Goal: Task Accomplishment & Management: Manage account settings

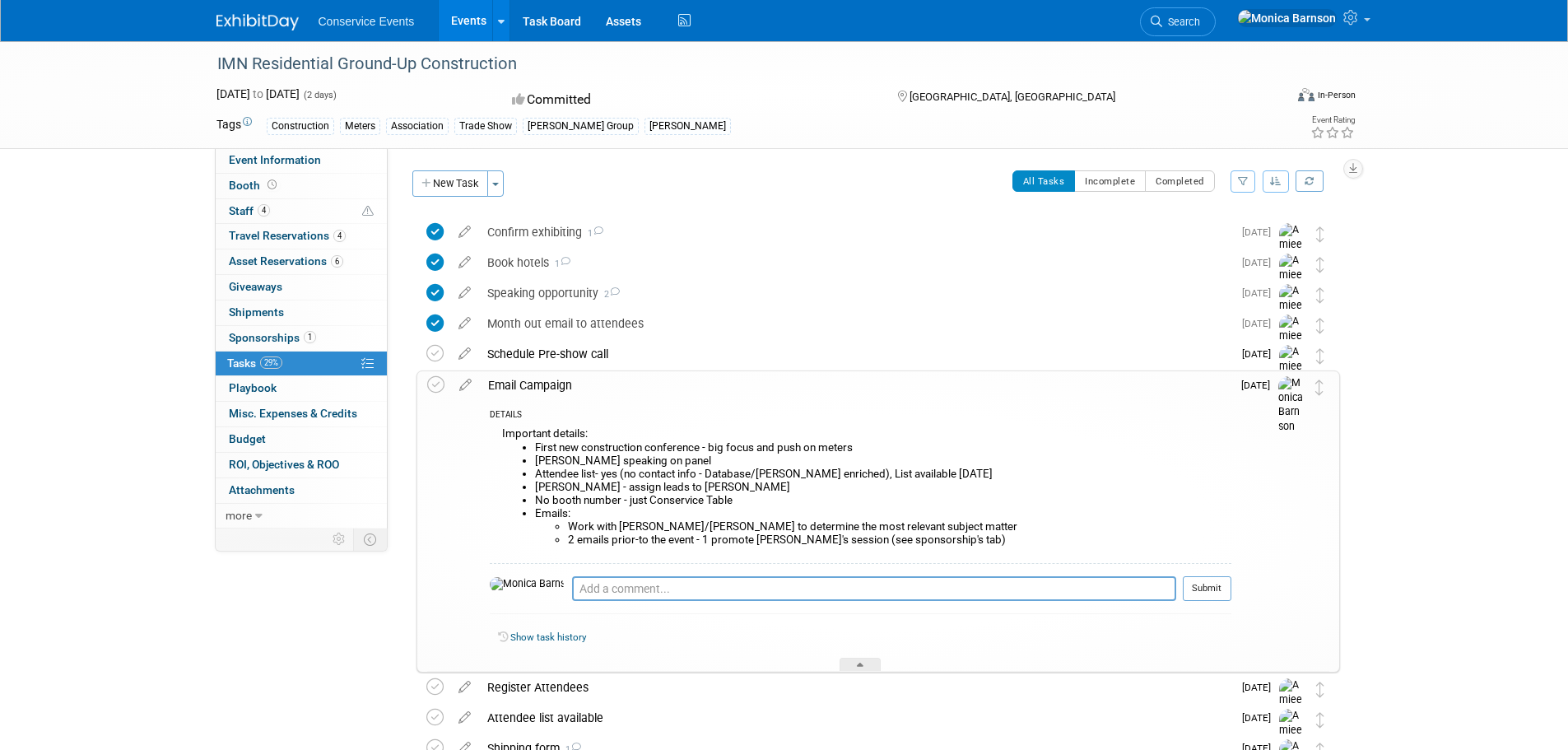
click at [55, 346] on div "IMN Residential Ground-Up Construction [DATE] to [DATE] (2 days) [DATE] to [DAT…" at bounding box center [784, 529] width 1568 height 977
drag, startPoint x: 871, startPoint y: 477, endPoint x: 706, endPoint y: 477, distance: 165.0
click at [706, 477] on li "Attendee list- yes (no contact info - Database/[PERSON_NAME] enriched), List av…" at bounding box center [883, 474] width 696 height 13
click at [962, 473] on li "Attendee list- yes (no contact info - Database/[PERSON_NAME] enriched), List av…" at bounding box center [883, 474] width 696 height 13
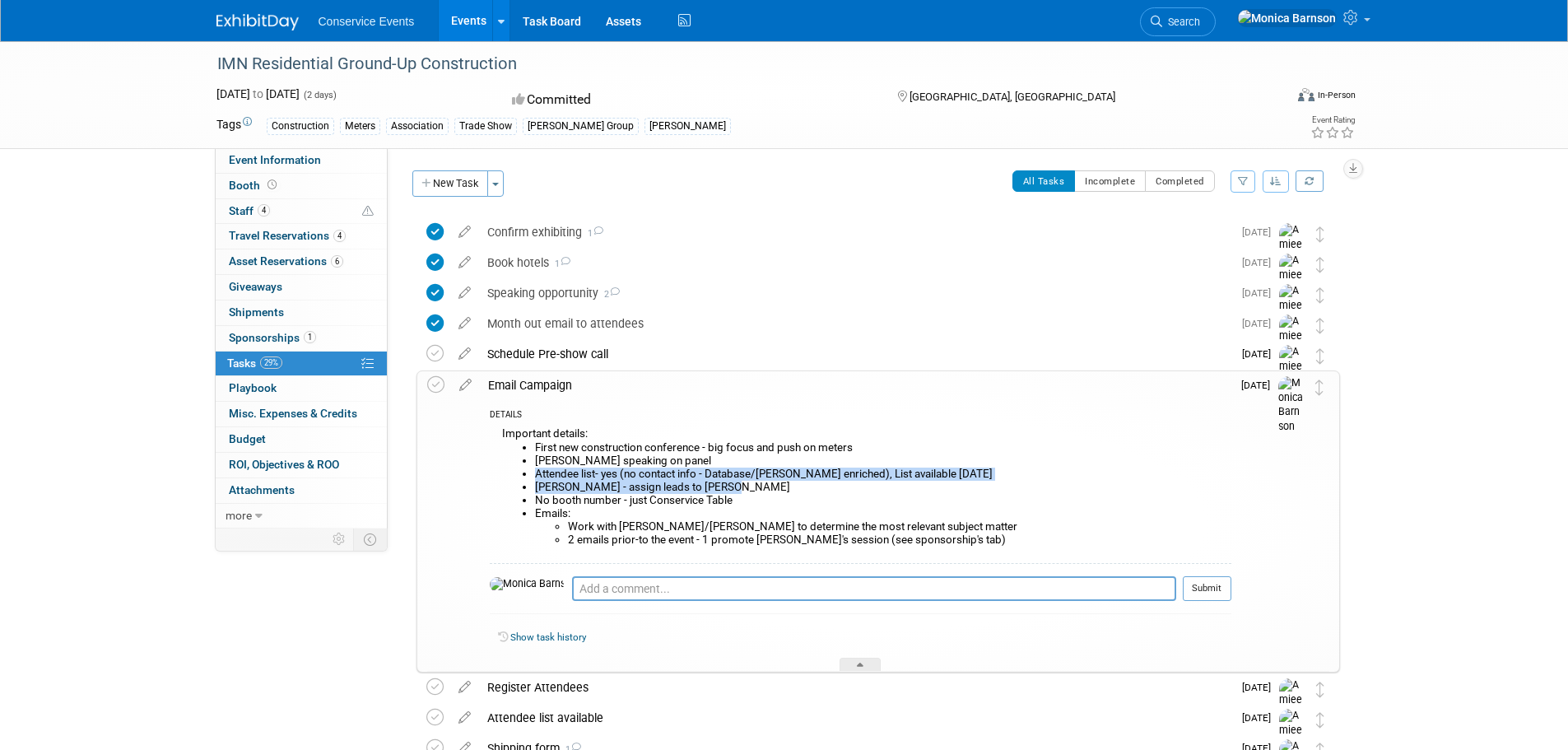
drag, startPoint x: 762, startPoint y: 484, endPoint x: 533, endPoint y: 472, distance: 229.3
click at [533, 472] on ul "First new construction conference - big focus and push on meters [PERSON_NAME] …" at bounding box center [867, 494] width 730 height 106
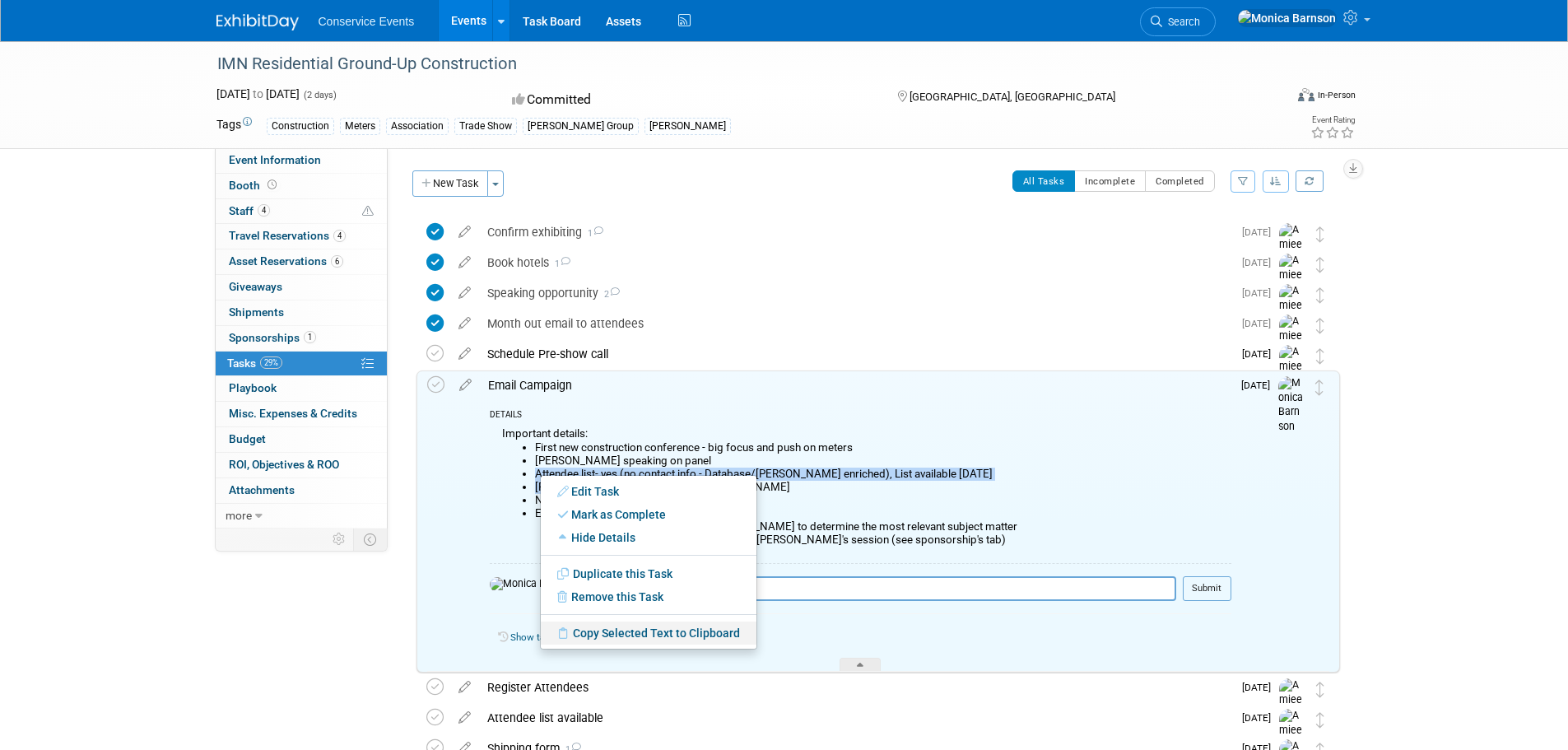
drag, startPoint x: 623, startPoint y: 630, endPoint x: 628, endPoint y: 623, distance: 8.6
click at [623, 630] on link "Copy Selected Text to Clipboard" at bounding box center [648, 633] width 215 height 23
copy ul "Attendee list- yes (no contact info - Database/[PERSON_NAME] enriched), List av…"
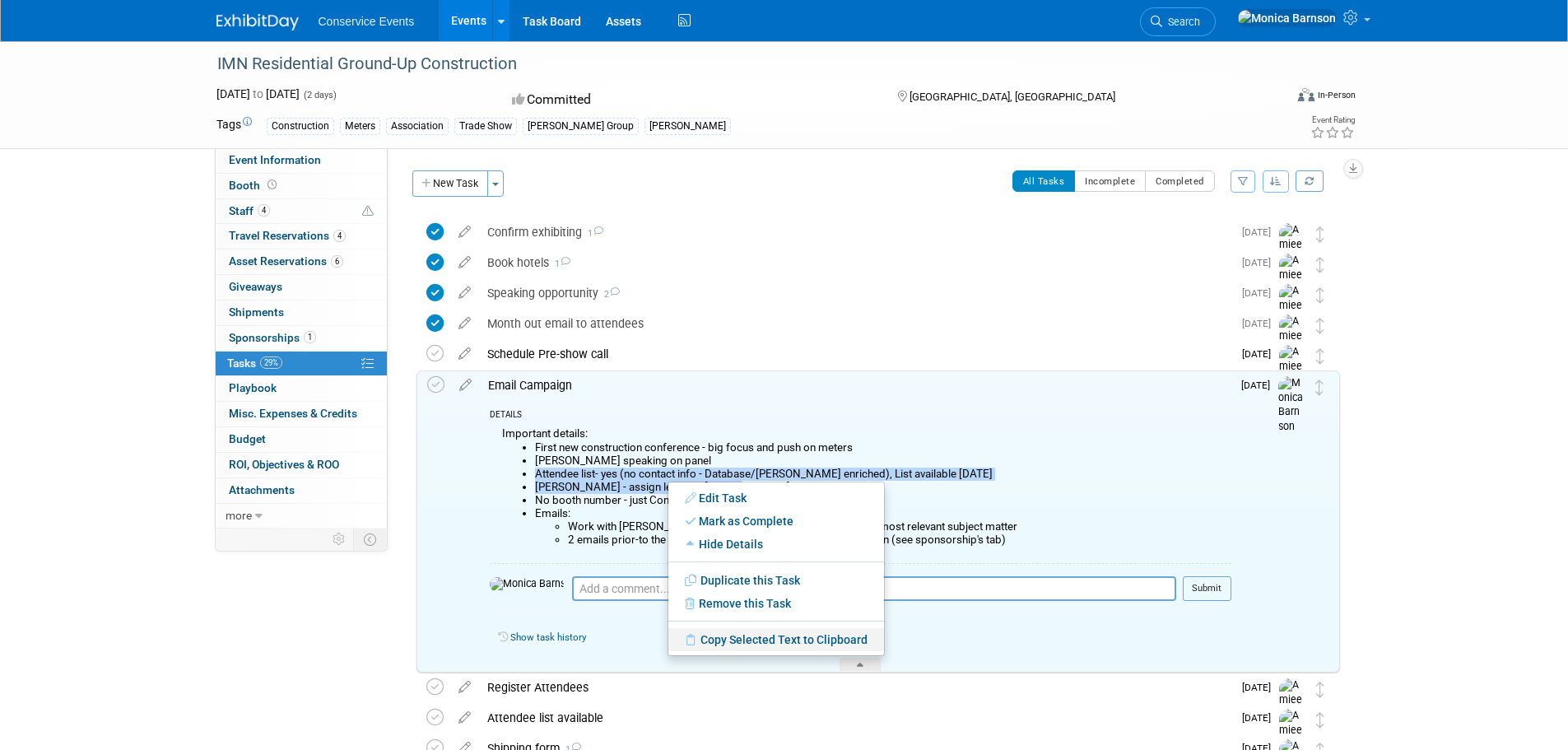
click at [751, 638] on link "Copy Selected Text to Clipboard" at bounding box center [775, 639] width 215 height 23
copy ul "Attendee list- yes (no contact info - Database/[PERSON_NAME] enriched), List av…"
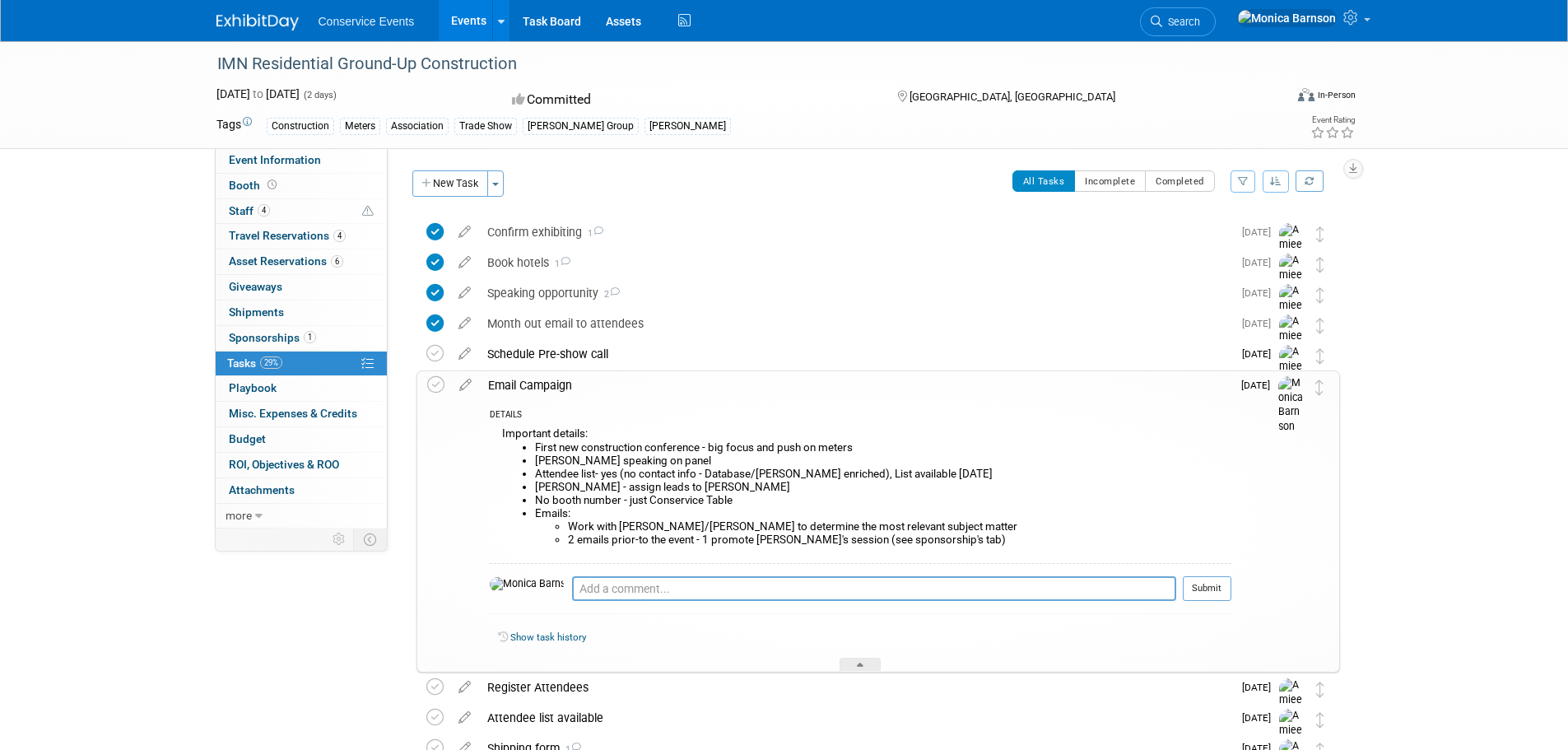
click at [425, 62] on div "IMN Residential Ground-Up Construction" at bounding box center [736, 64] width 1048 height 30
copy div "IMN Residential Ground-Up Construction"
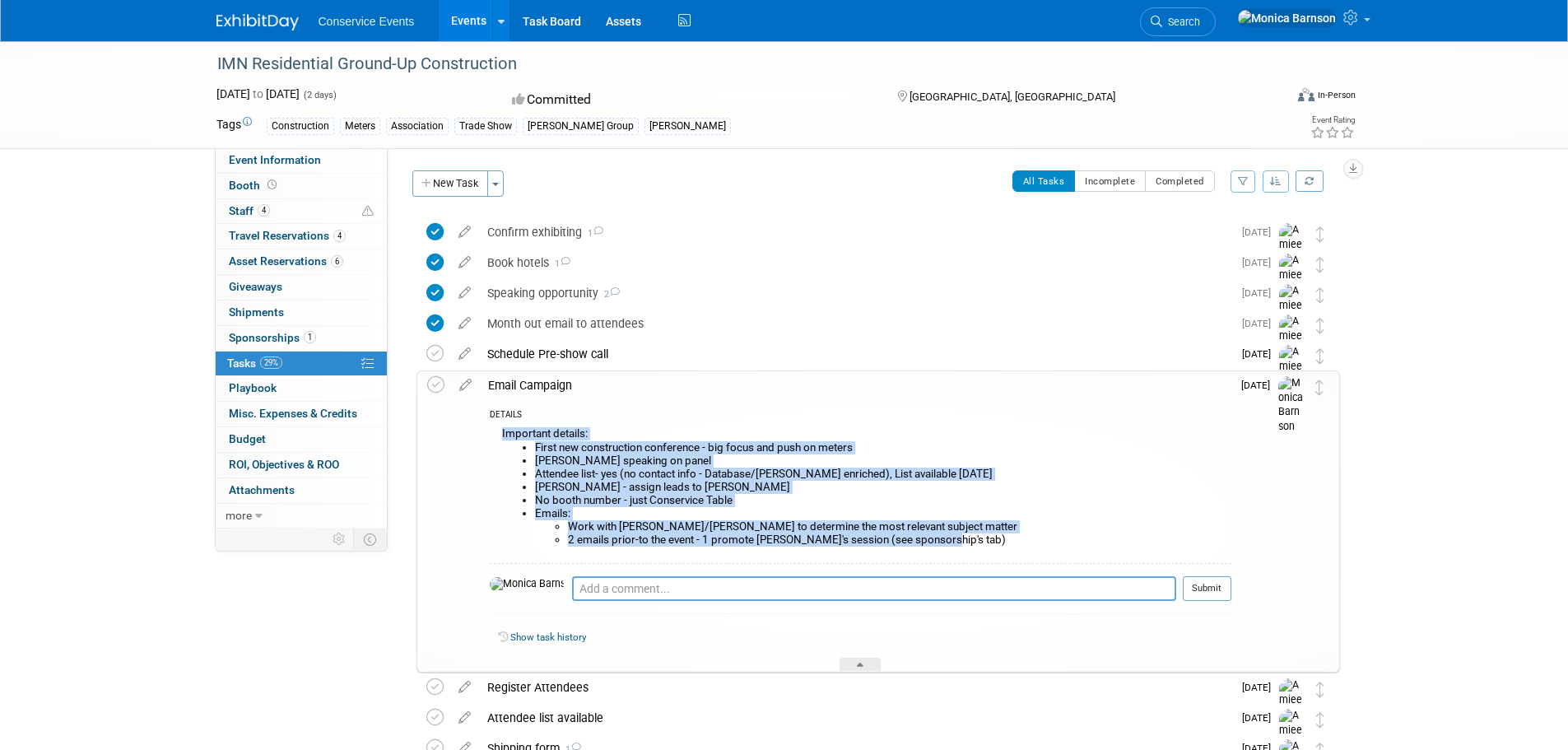
drag, startPoint x: 959, startPoint y: 538, endPoint x: 487, endPoint y: 434, distance: 483.3
click at [487, 434] on div "DETAILS Important details: First new construction conference - big focus and pu…" at bounding box center [855, 535] width 751 height 272
copy div "Important details: First new construction conference - big focus and push on me…"
drag, startPoint x: 305, startPoint y: 333, endPoint x: 309, endPoint y: 350, distance: 17.5
click at [305, 333] on span "1" at bounding box center [310, 337] width 12 height 12
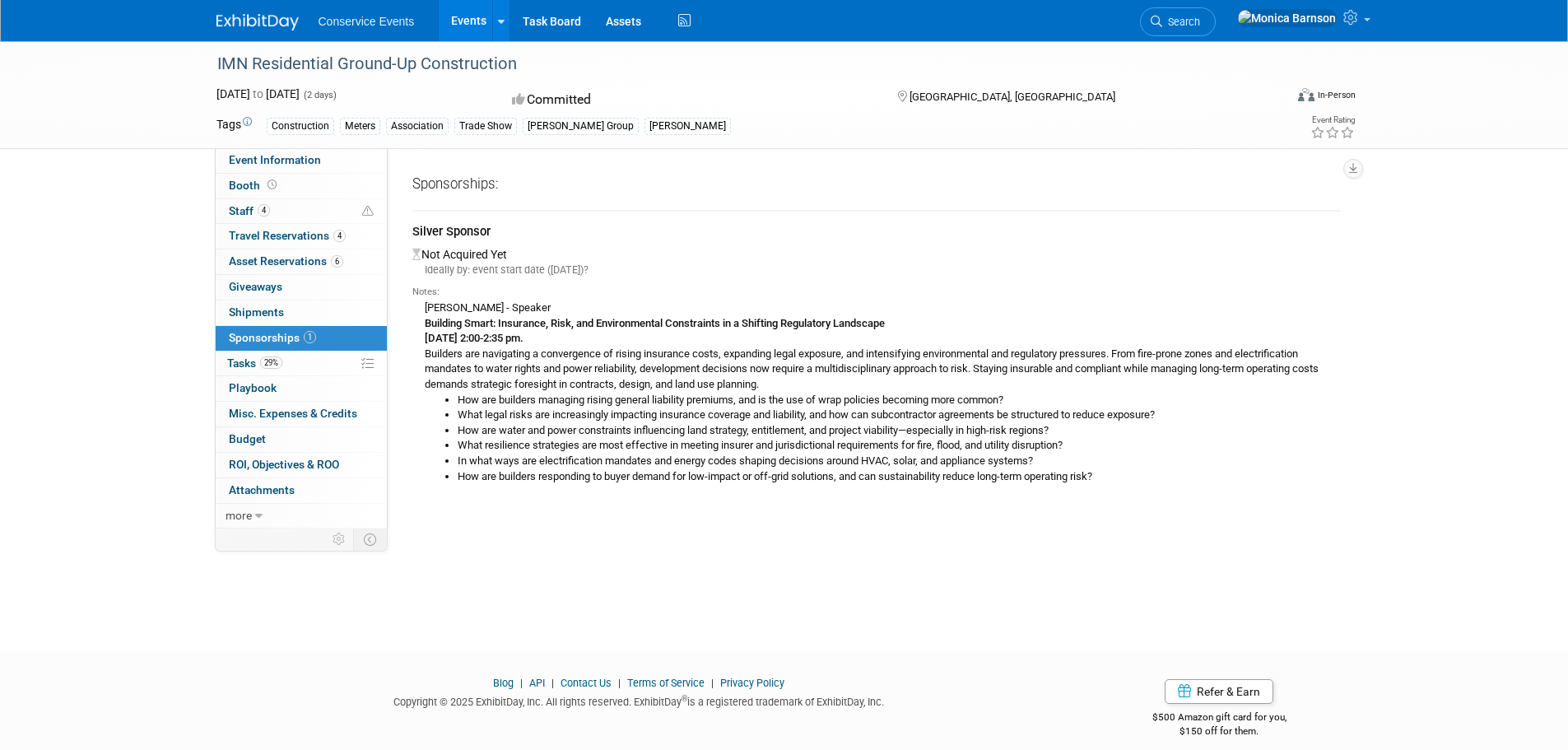
scroll to position [17, 0]
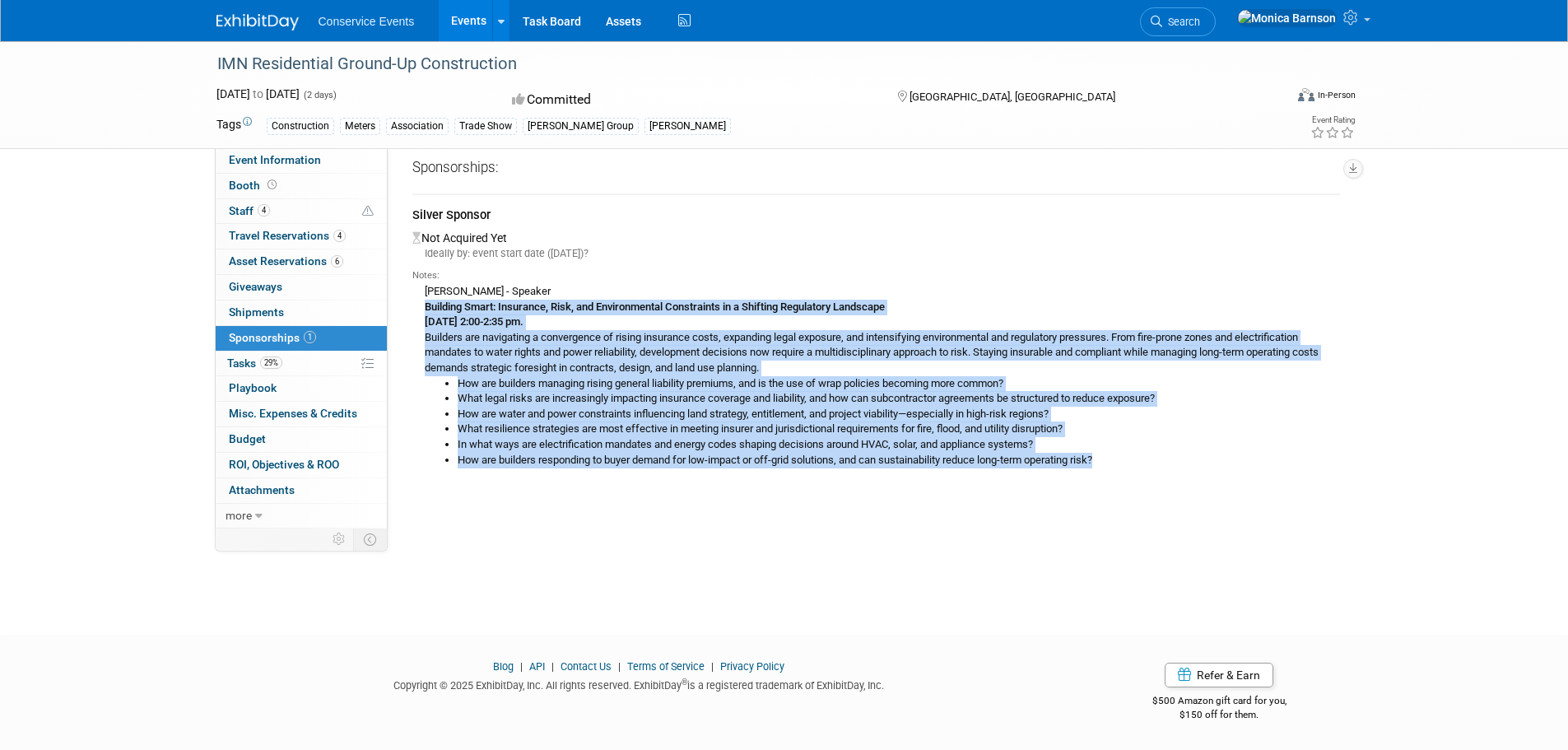
drag, startPoint x: 894, startPoint y: 446, endPoint x: 420, endPoint y: 307, distance: 494.0
click at [420, 307] on div "[PERSON_NAME] - Speaker Building Smart: Insurance, Risk, and Environmental Cons…" at bounding box center [875, 375] width 927 height 186
drag, startPoint x: 426, startPoint y: 297, endPoint x: 1151, endPoint y: 477, distance: 747.0
click at [1151, 477] on div "Notes: [PERSON_NAME] - Speaker Building Smart: Insurance, Risk, and Environment…" at bounding box center [875, 371] width 927 height 220
copy div "Lore Ipsu - Dolorsi Ametcons Adipi: Elitseddo, Eius, tem Incididuntutl Etdolore…"
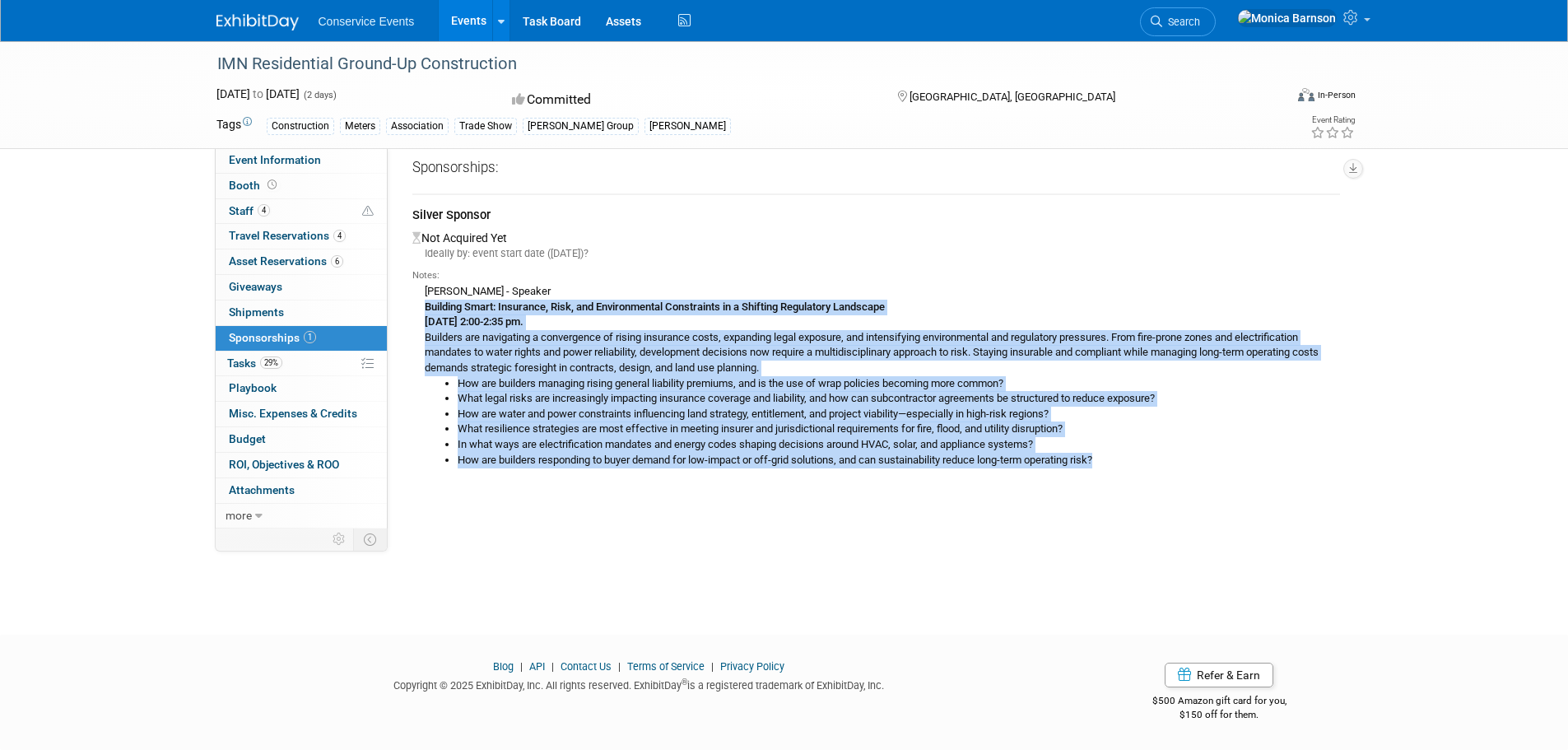
click at [306, 349] on link "1 Sponsorships 1" at bounding box center [301, 339] width 171 height 25
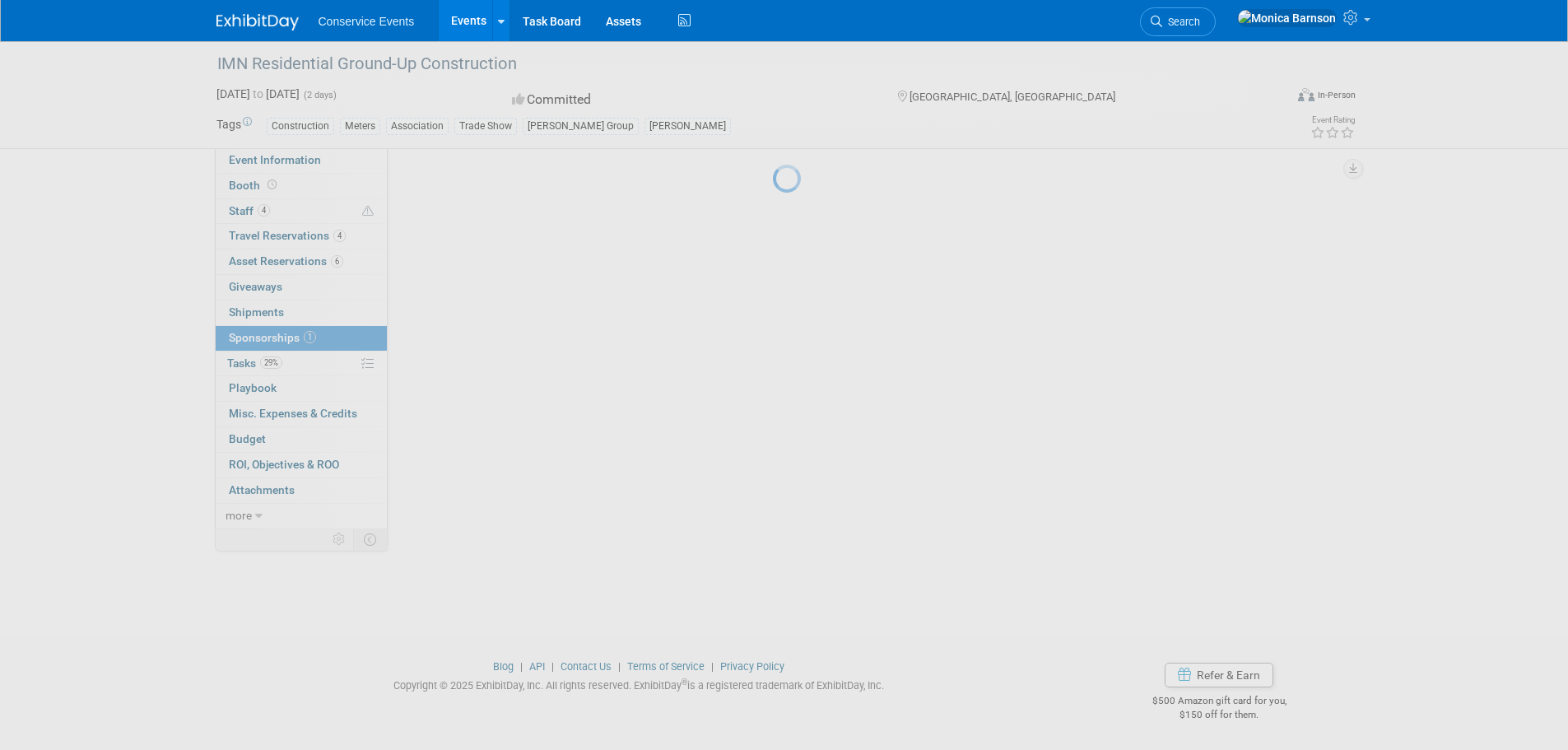
scroll to position [0, 0]
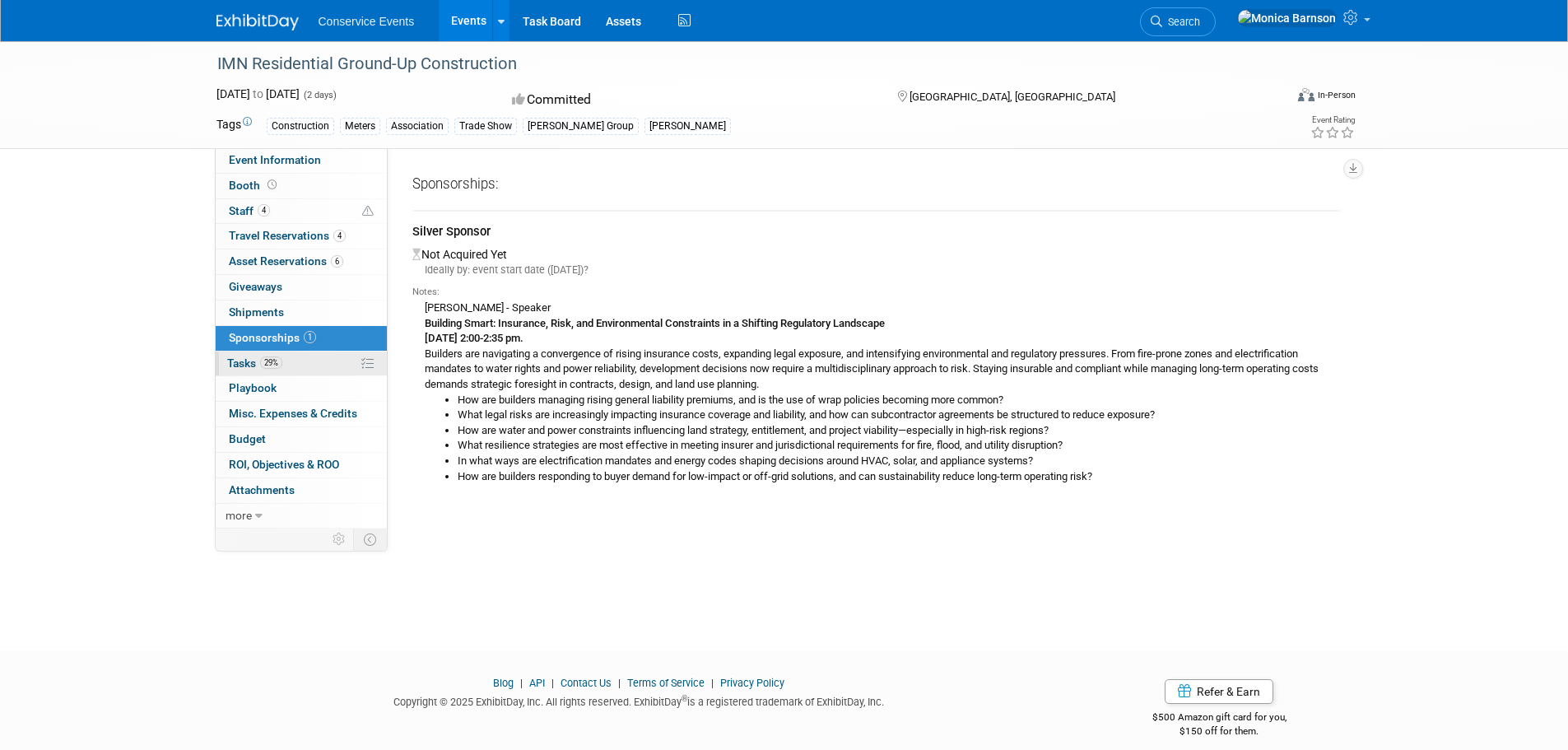
click at [318, 355] on link "29% Tasks 29%" at bounding box center [301, 364] width 171 height 25
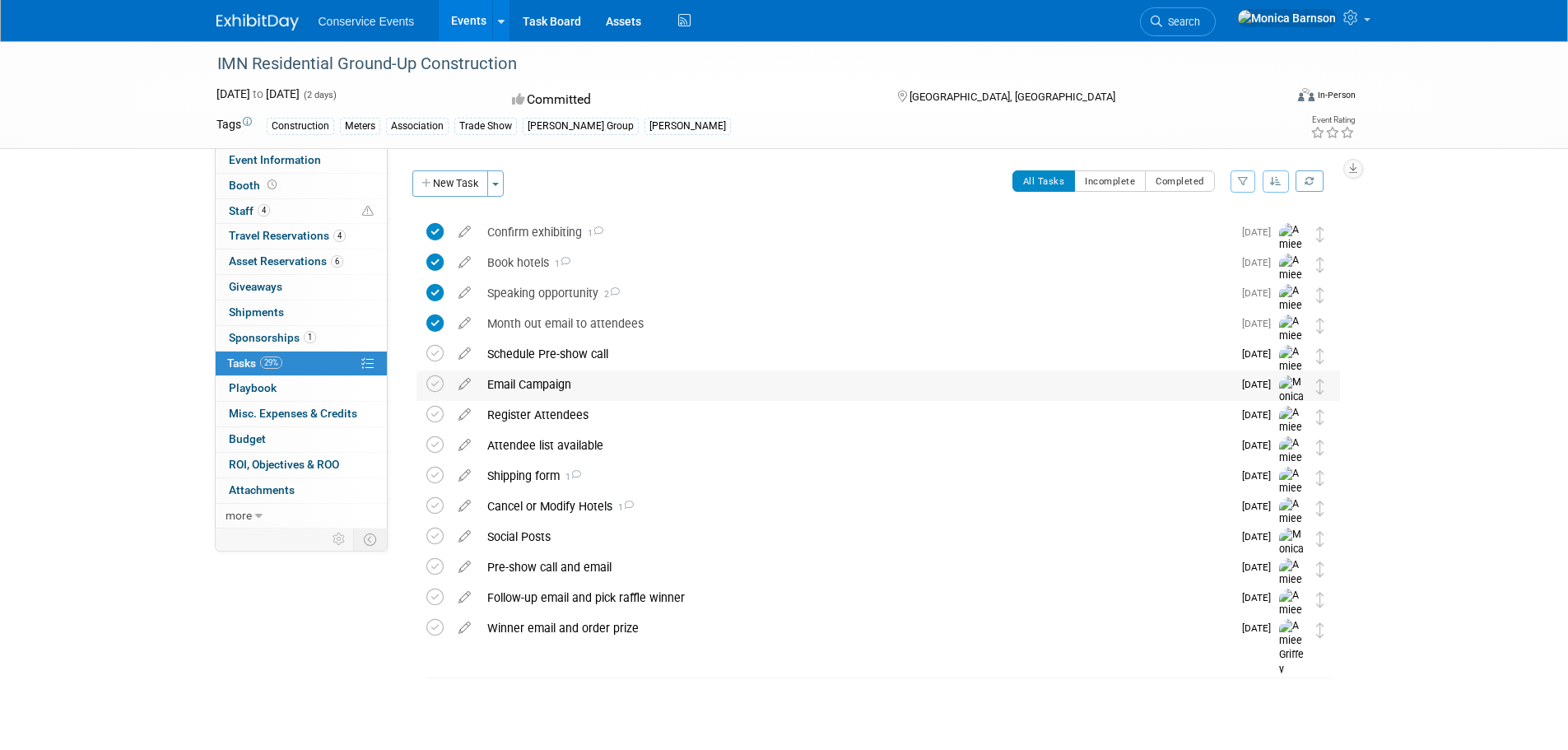
click at [658, 384] on div "Email Campaign" at bounding box center [855, 384] width 753 height 28
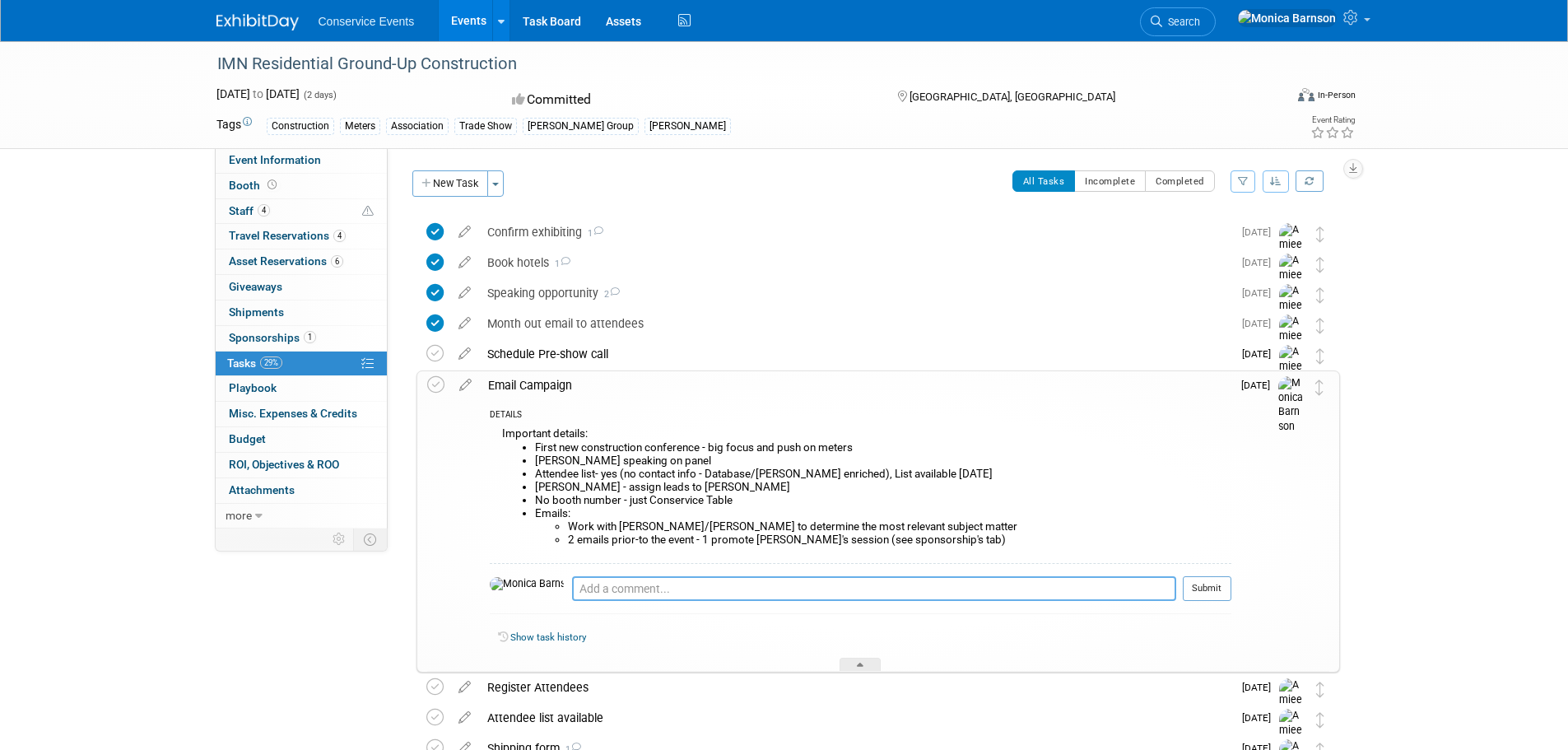
paste textarea "[URL][DOMAIN_NAME]"
type textarea "[URL][DOMAIN_NAME]"
click at [1212, 586] on button "Submit" at bounding box center [1207, 588] width 48 height 25
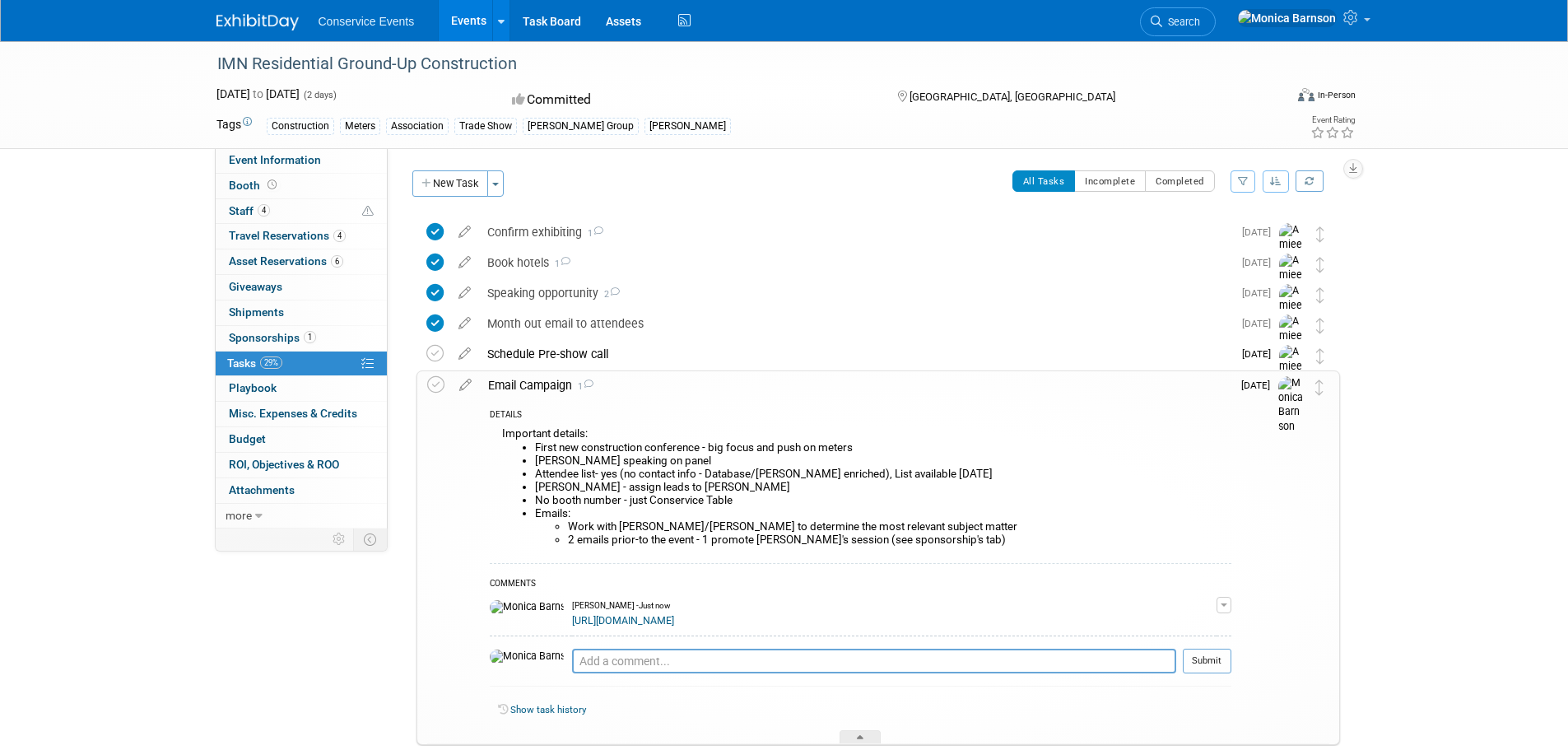
drag, startPoint x: 429, startPoint y: 391, endPoint x: 545, endPoint y: 395, distance: 116.1
click at [430, 391] on icon at bounding box center [436, 385] width 18 height 18
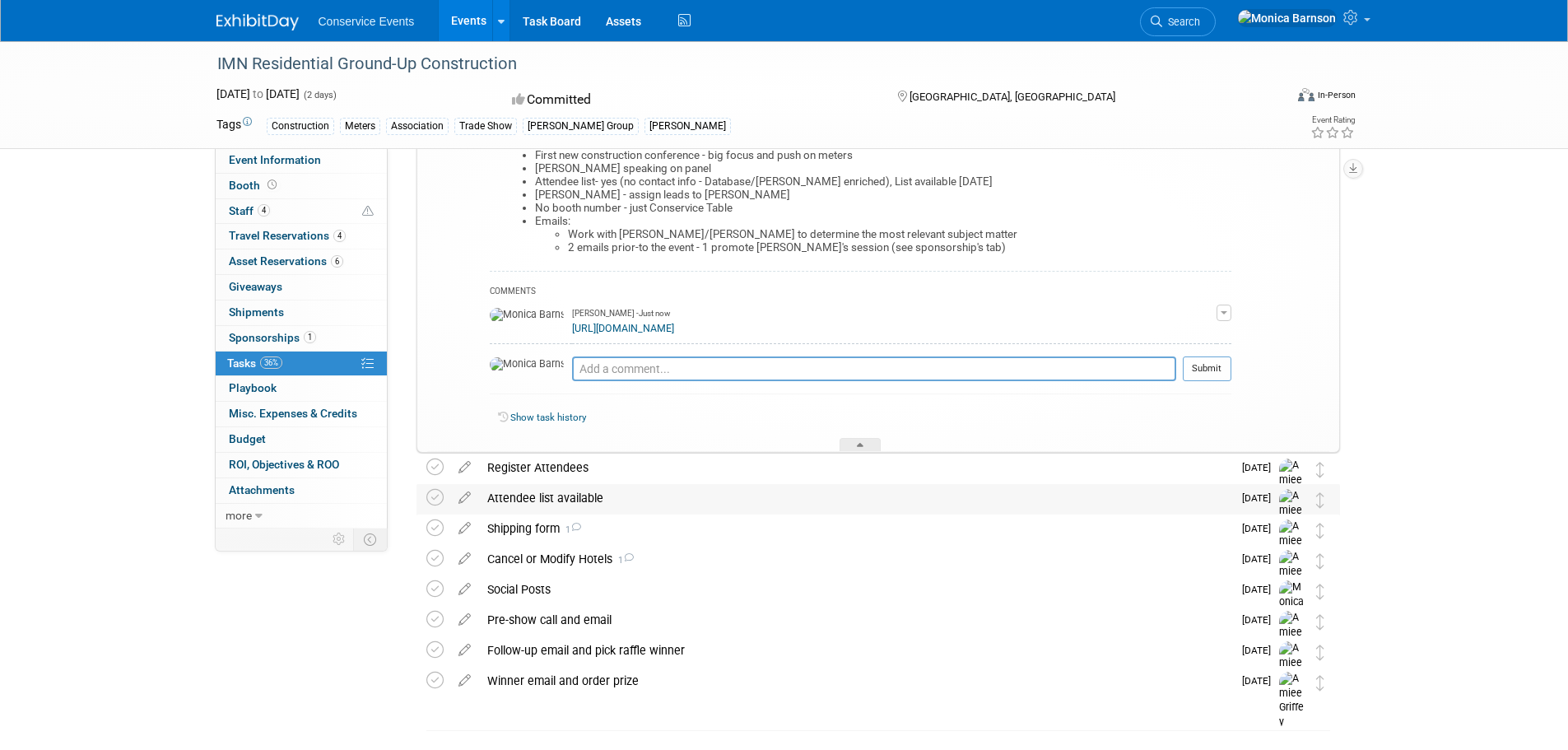
scroll to position [330, 0]
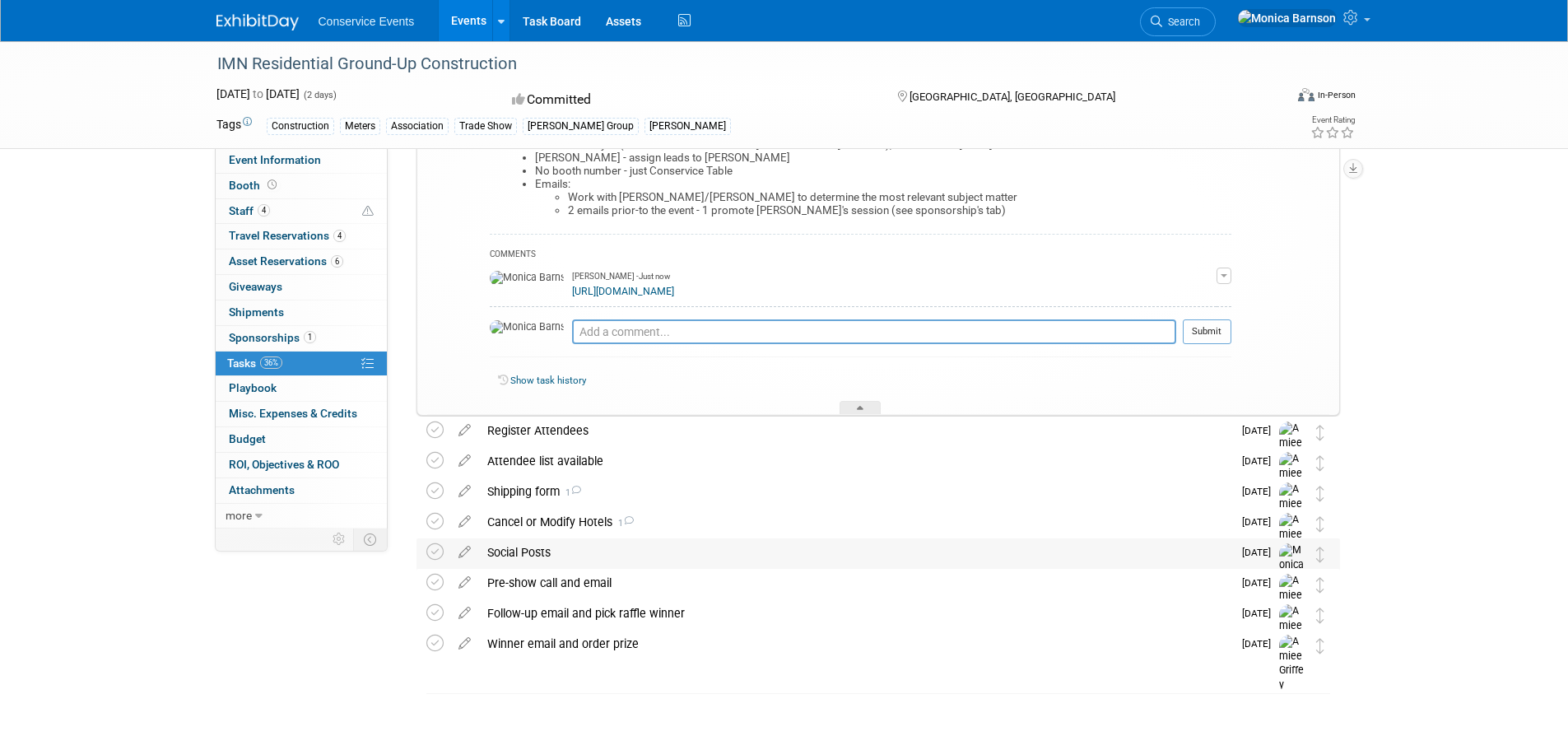
click at [624, 543] on div "Social Posts" at bounding box center [855, 552] width 753 height 28
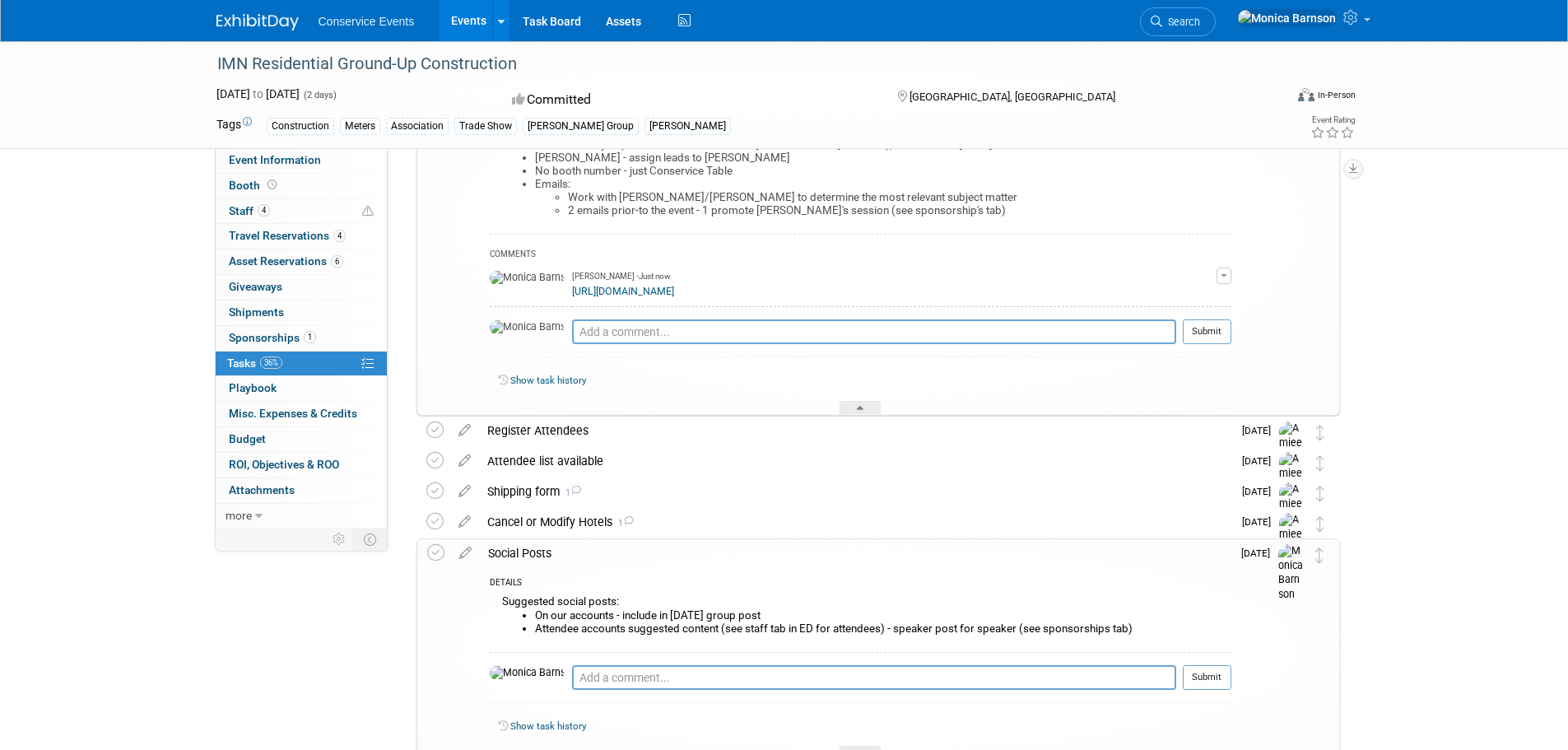
click at [355, 61] on div "IMN Residential Ground-Up Construction" at bounding box center [736, 64] width 1048 height 30
copy div "IMN Residential Ground-Up Construction"
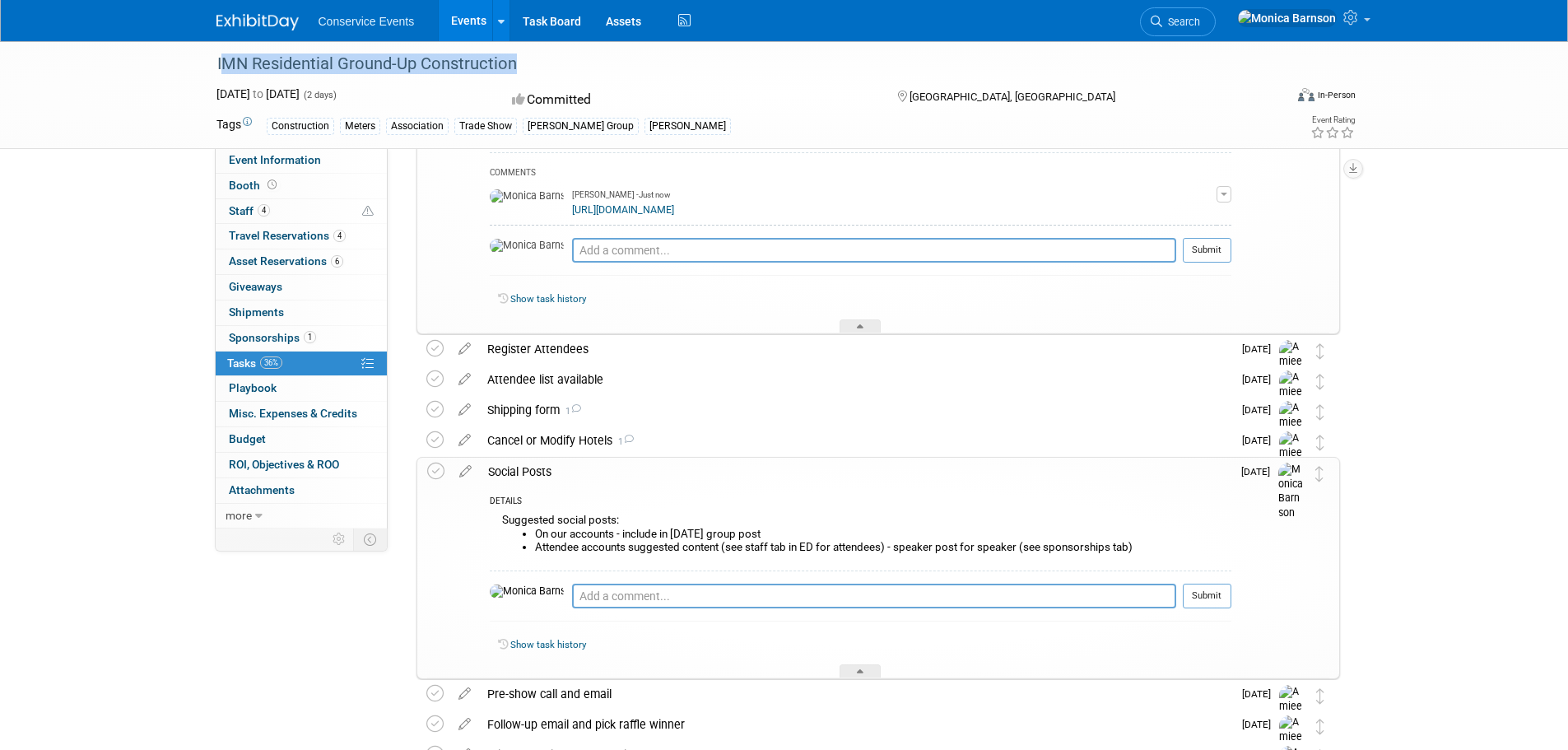
scroll to position [533, 0]
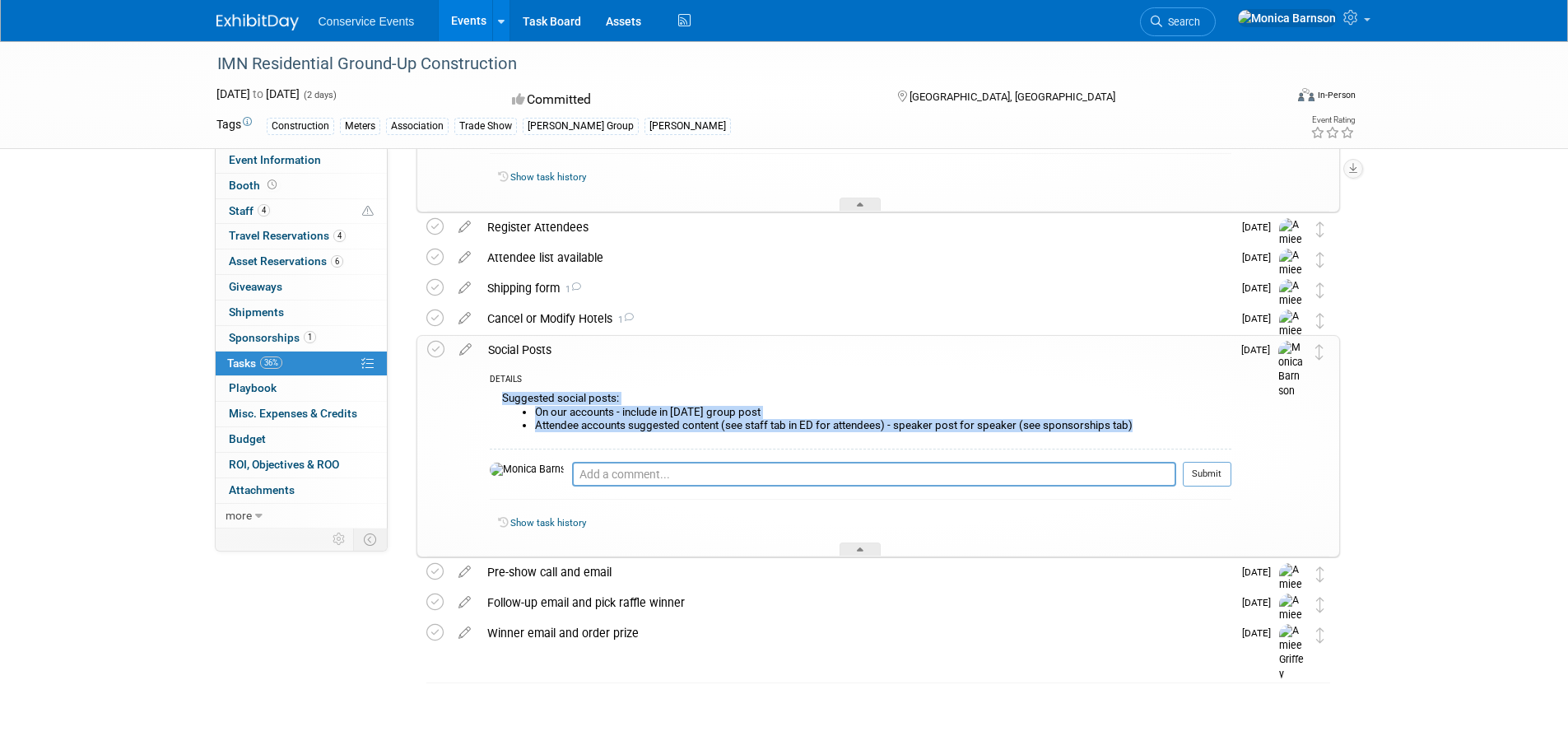
drag, startPoint x: 1028, startPoint y: 427, endPoint x: 501, endPoint y: 395, distance: 528.0
click at [501, 395] on div "Suggested social posts: On our accounts - include in [DATE] group post Attendee…" at bounding box center [860, 418] width 742 height 60
copy div "Suggested social posts: On our accounts - include in [DATE] group post Attendee…"
click at [262, 210] on span "4" at bounding box center [264, 210] width 12 height 12
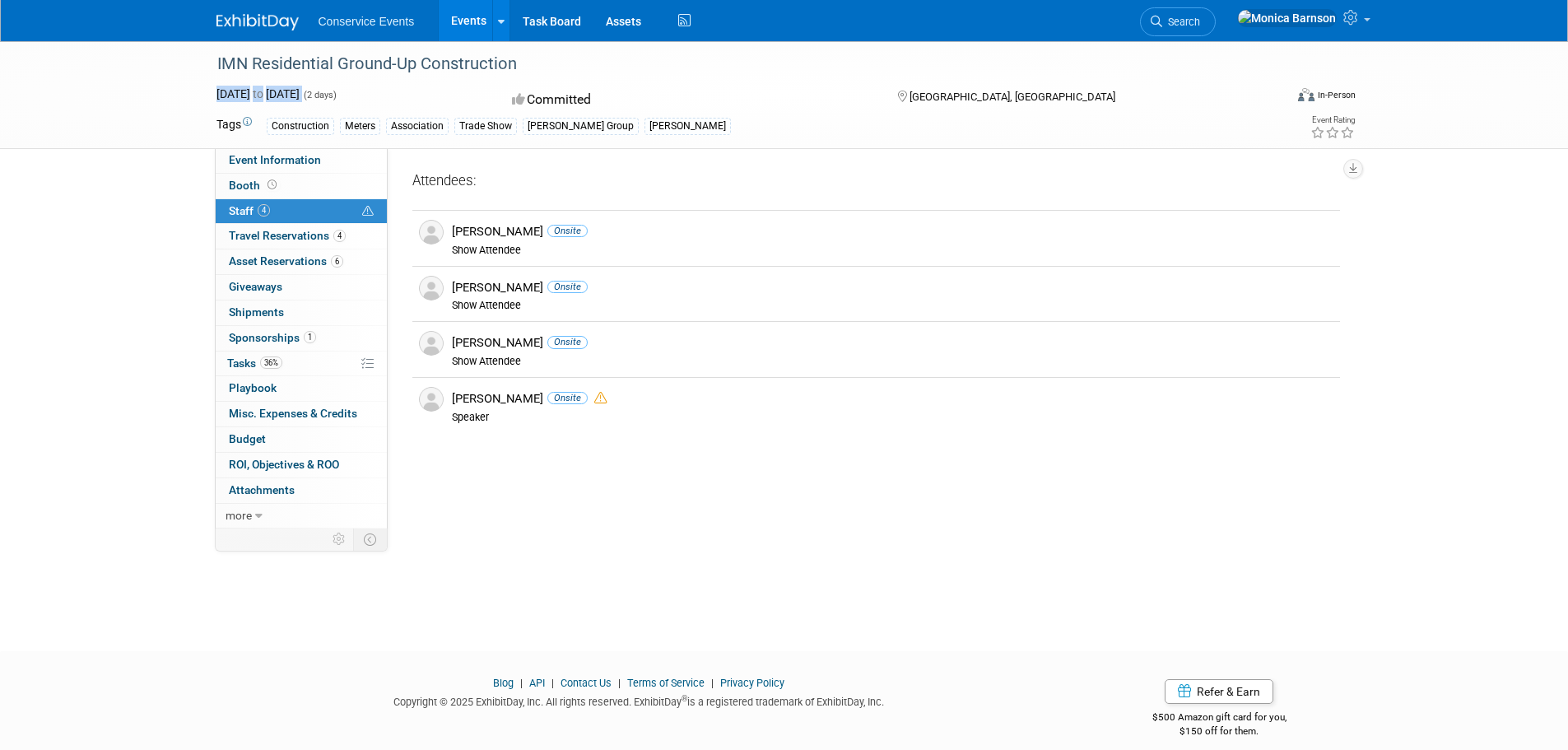
drag, startPoint x: 362, startPoint y: 97, endPoint x: 207, endPoint y: 96, distance: 155.0
click at [207, 96] on div "[DATE] to [DATE] (2 days) [DATE] to [DATE]" at bounding box center [349, 93] width 291 height 17
copy div "[DATE] to [DATE]"
click at [254, 150] on link "Event Information" at bounding box center [301, 161] width 171 height 25
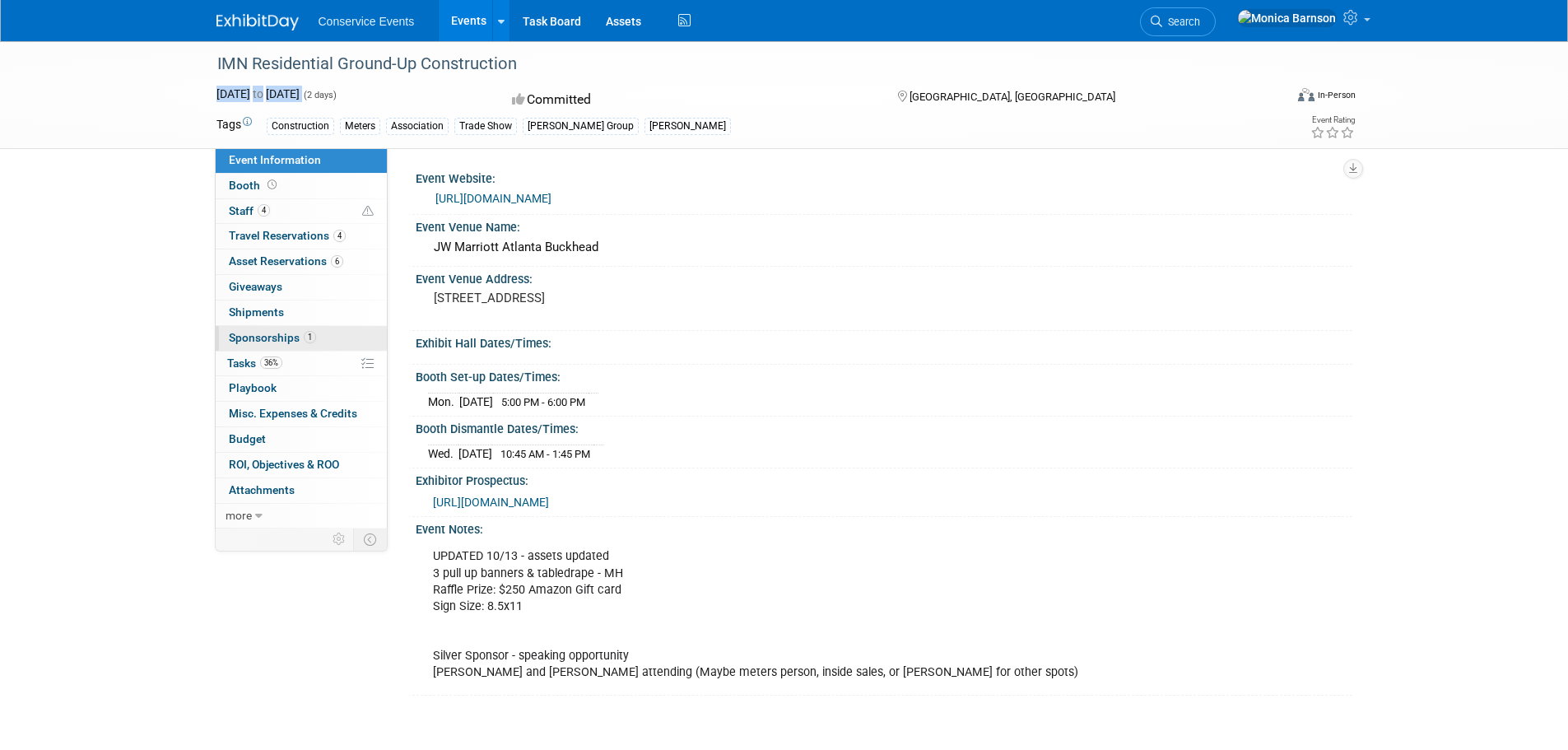
click at [317, 340] on link "1 Sponsorships 1" at bounding box center [301, 339] width 171 height 25
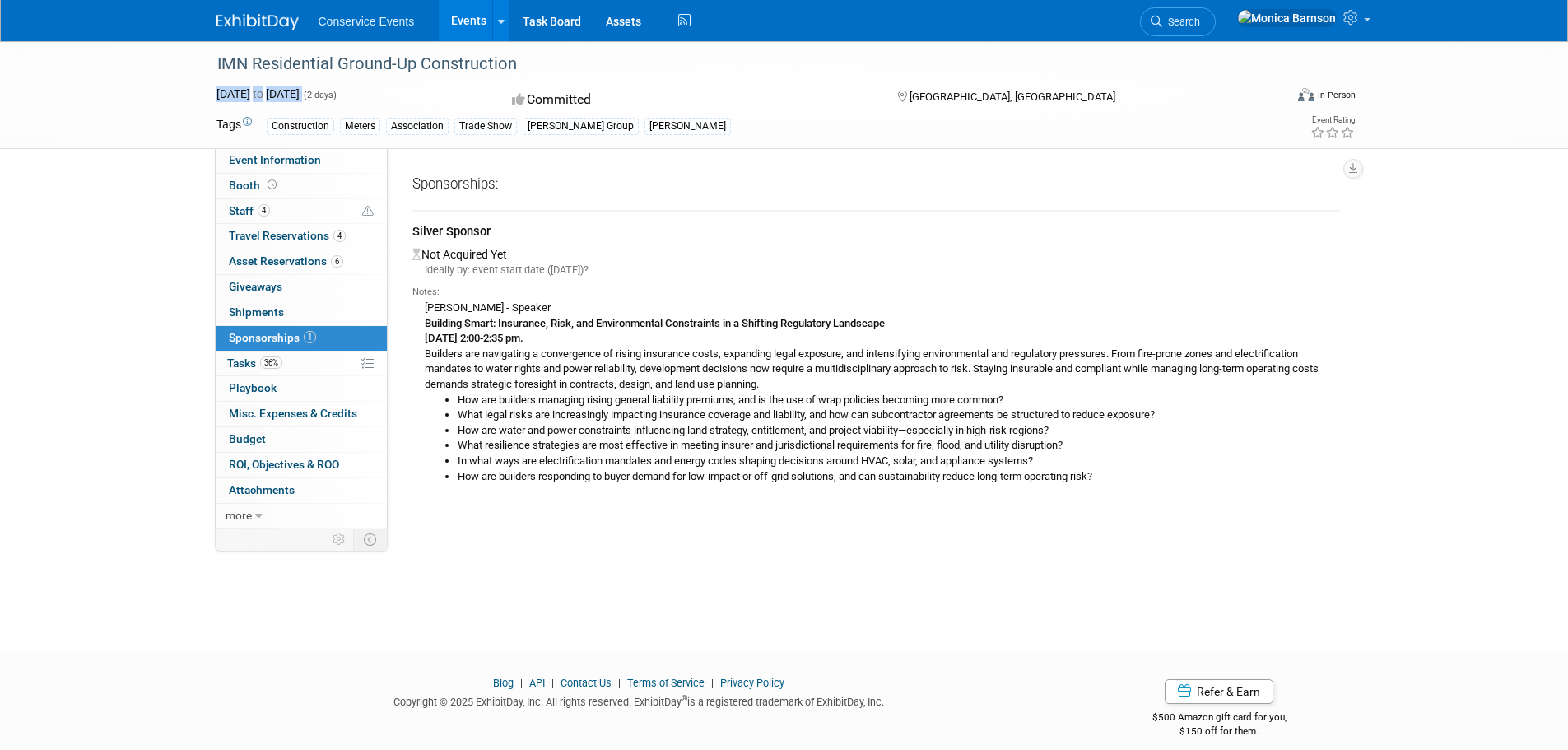
drag, startPoint x: 873, startPoint y: 439, endPoint x: 425, endPoint y: 308, distance: 466.8
click at [425, 308] on div "[PERSON_NAME] - Speaker Building Smart: Insurance, Risk, and Environmental Cons…" at bounding box center [875, 391] width 927 height 186
drag, startPoint x: 1165, startPoint y: 482, endPoint x: 411, endPoint y: 315, distance: 772.3
click at [412, 315] on div "[PERSON_NAME] - Speaker Building Smart: Insurance, Risk, and Environmental Cons…" at bounding box center [875, 391] width 927 height 186
copy div "Lore Ipsu - Dolorsi Ametcons Adipi: Elitseddo, Eius, tem Incididuntutl Etdolore…"
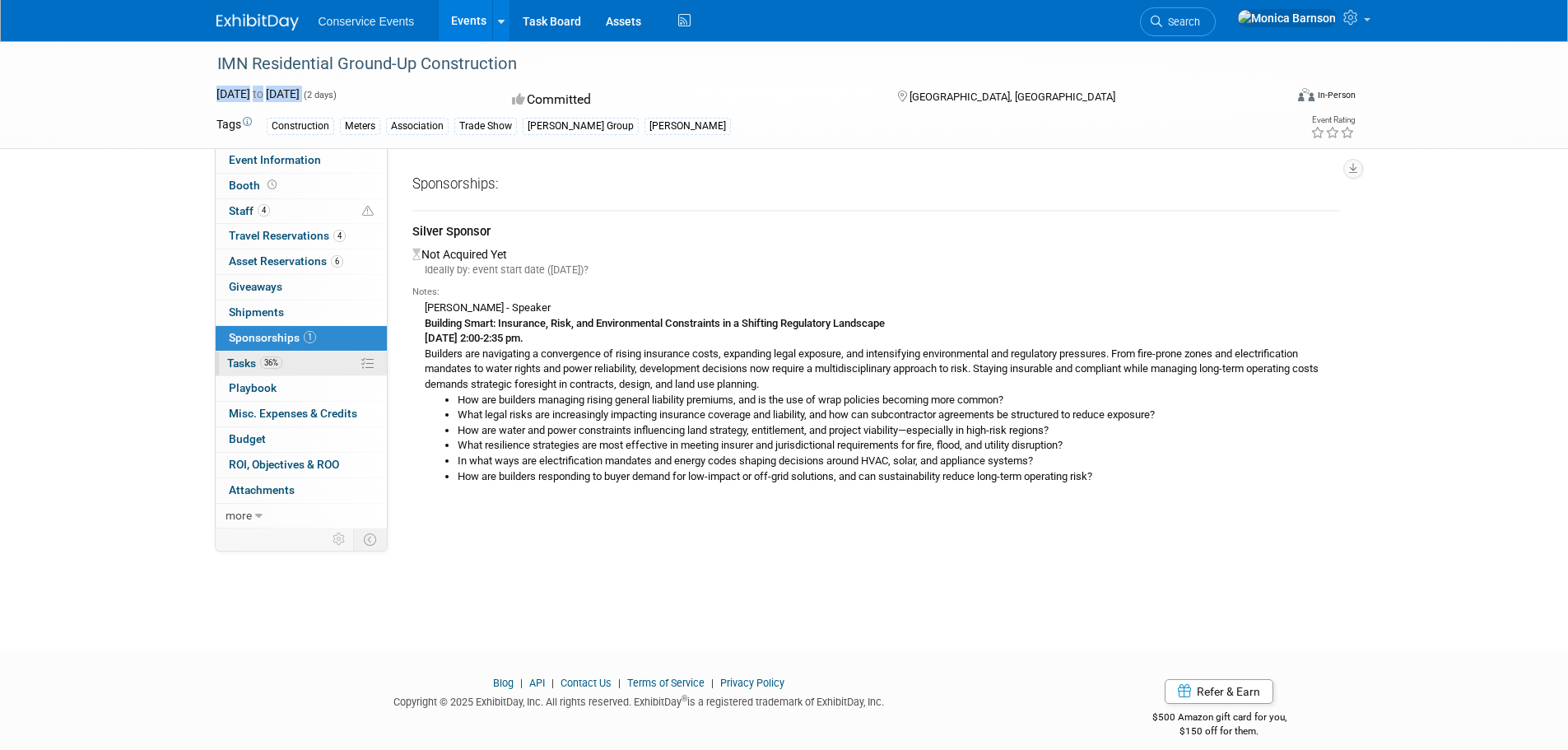
click at [314, 360] on link "36% Tasks 36%" at bounding box center [301, 364] width 171 height 25
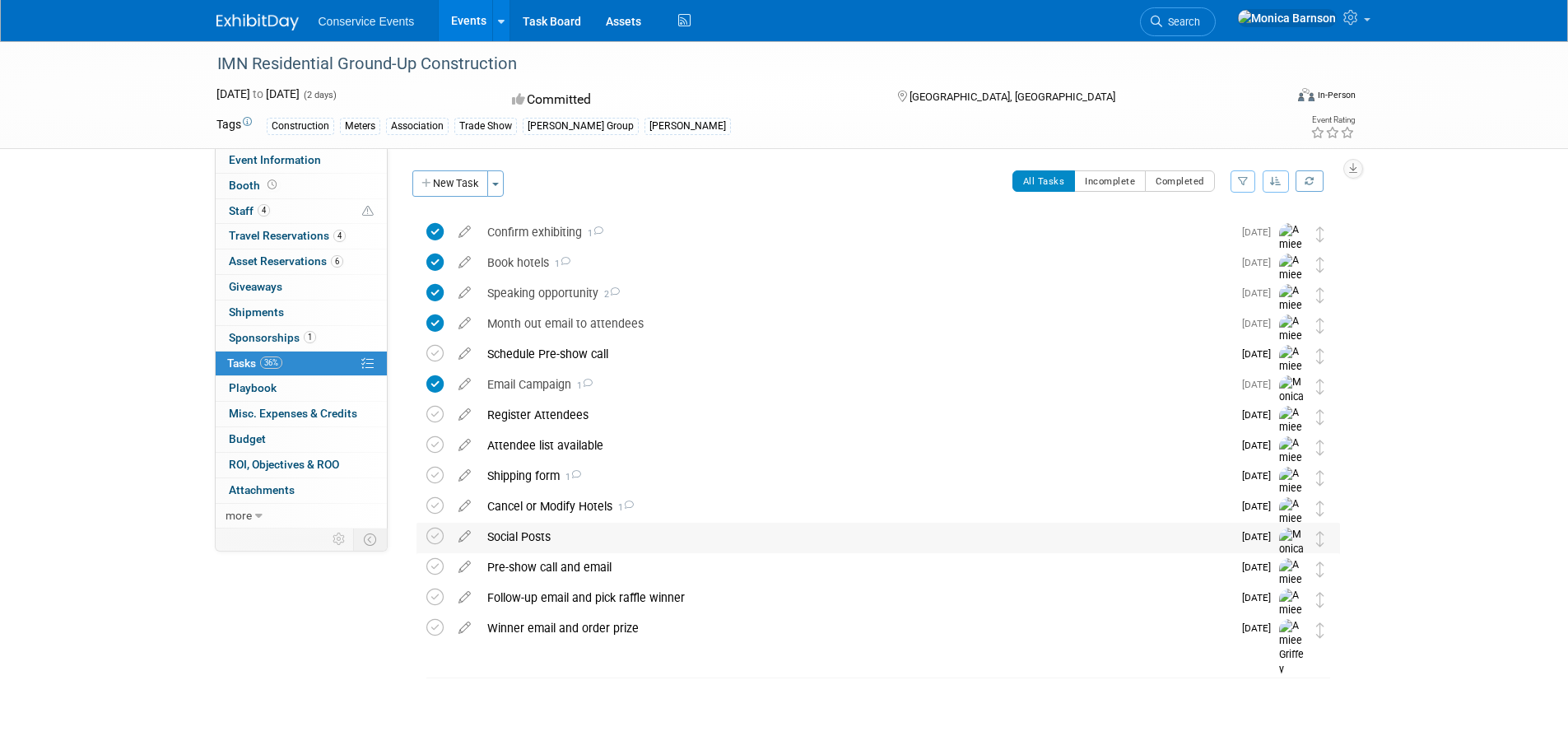
click at [661, 542] on div "Social Posts" at bounding box center [855, 537] width 753 height 28
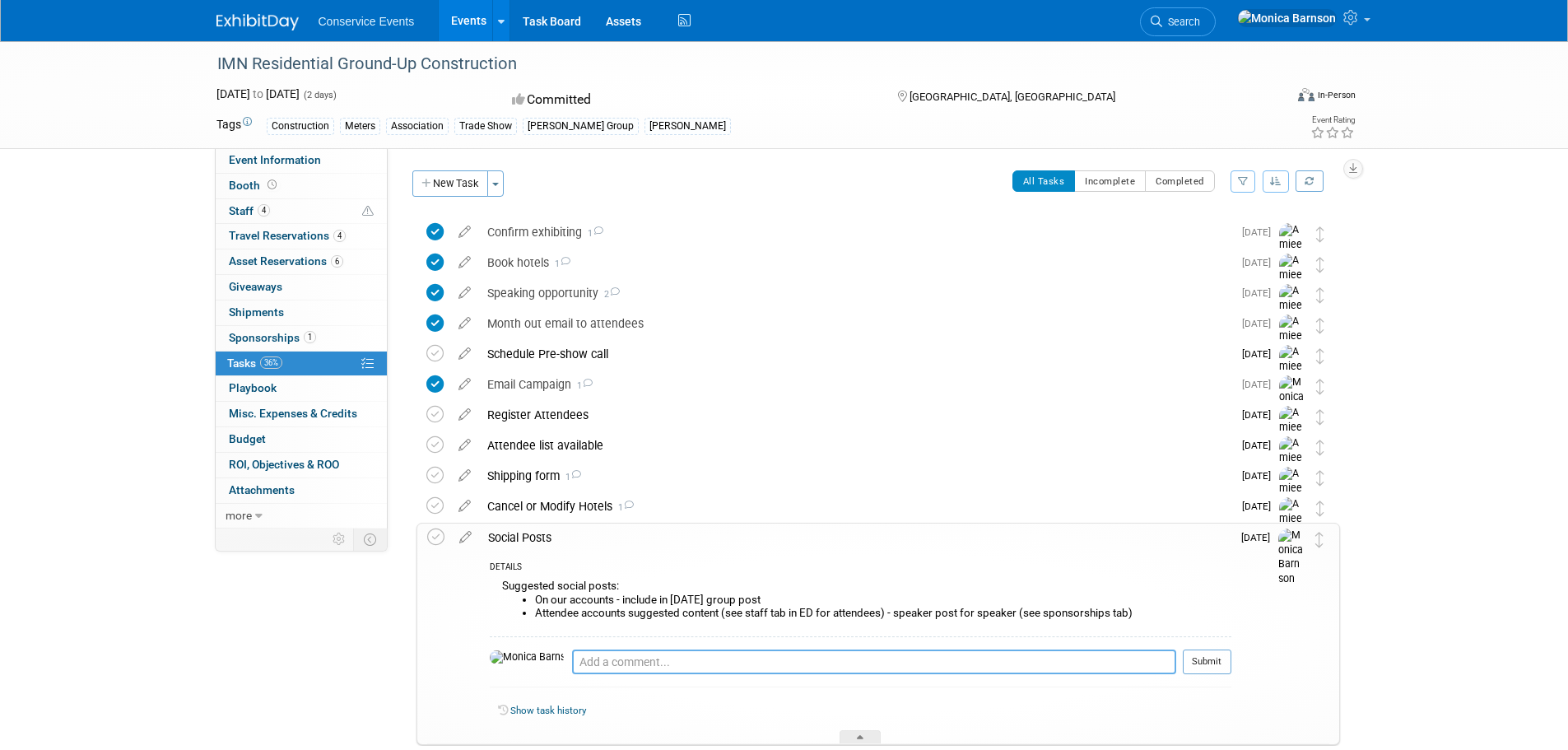
click at [633, 668] on textarea at bounding box center [874, 662] width 604 height 25
paste textarea "[URL][DOMAIN_NAME]"
type textarea "[URL][DOMAIN_NAME]"
click at [1196, 665] on button "Submit" at bounding box center [1207, 662] width 48 height 25
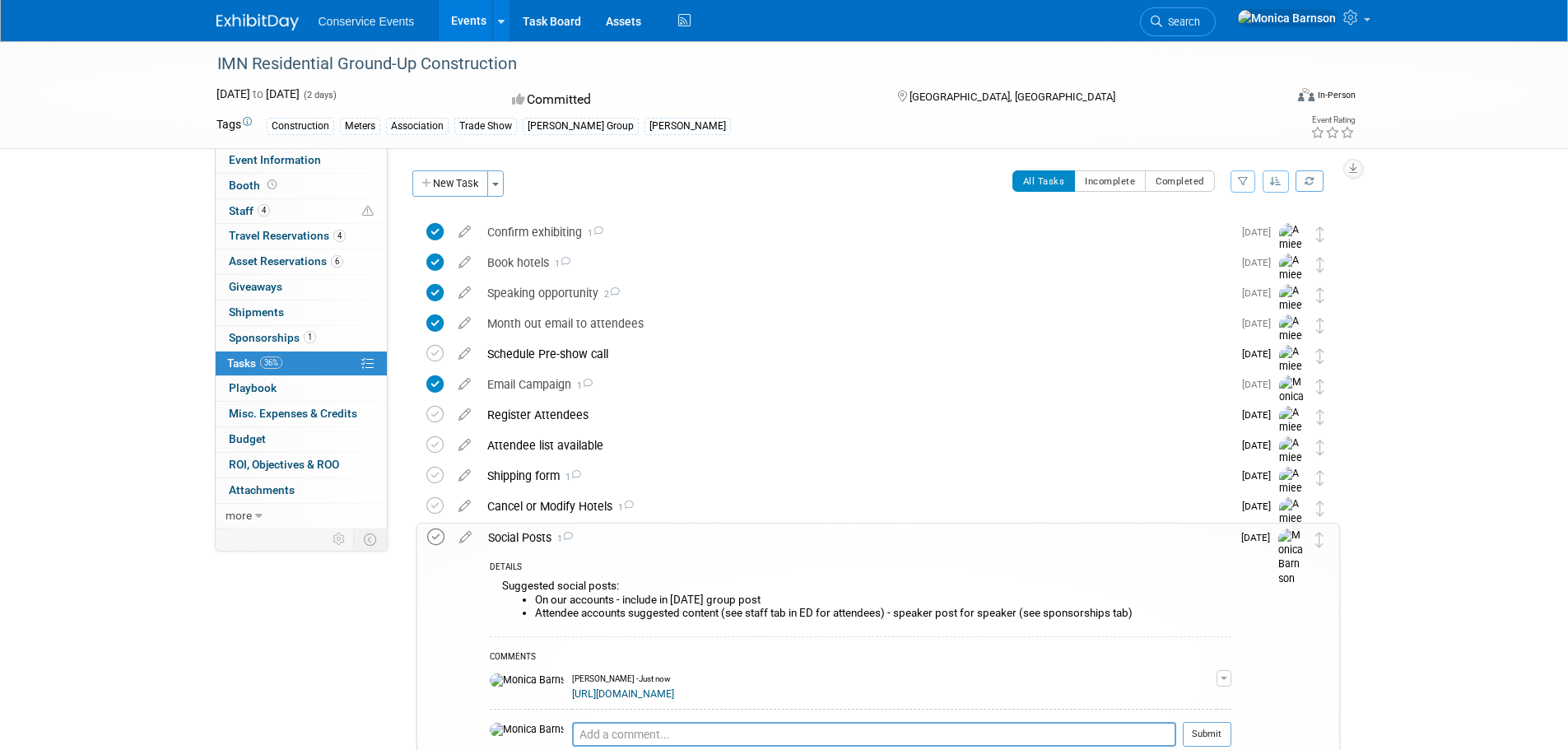
click at [441, 533] on icon at bounding box center [436, 537] width 18 height 18
